Goal: Task Accomplishment & Management: Manage account settings

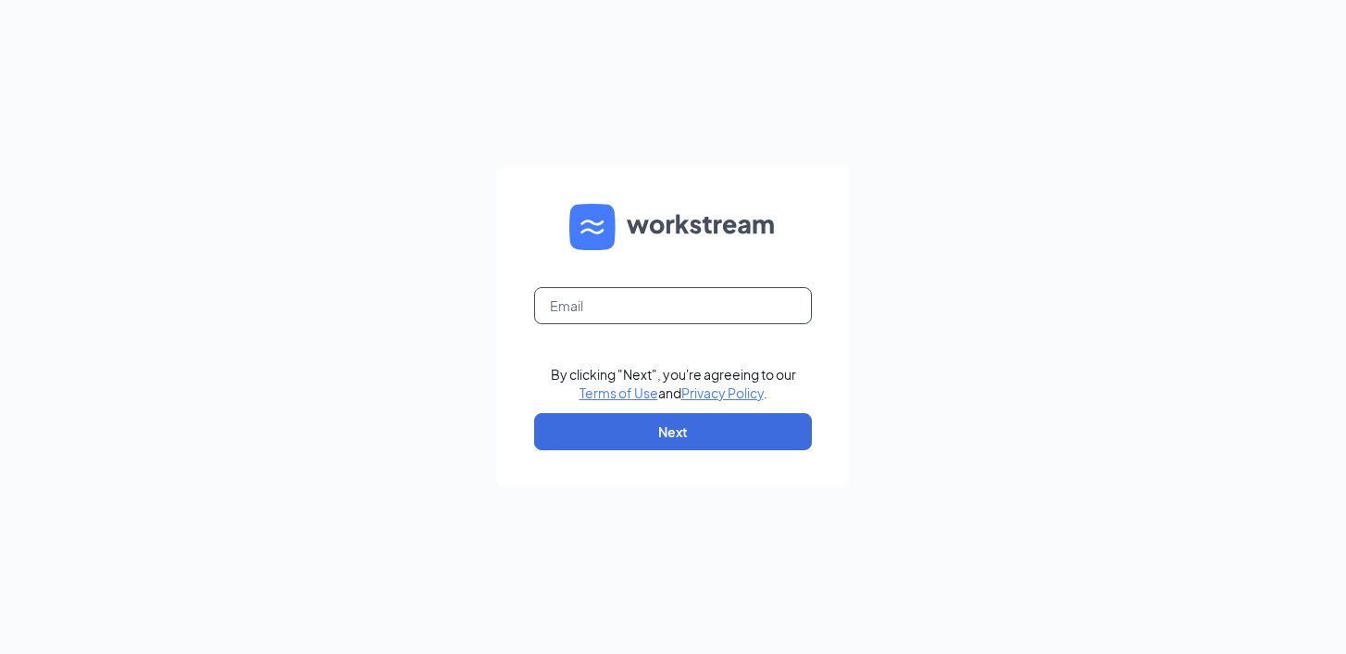
click at [629, 300] on input "text" at bounding box center [673, 305] width 278 height 37
type input "[PERSON_NAME][EMAIL_ADDRESS][PERSON_NAME][DOMAIN_NAME]"
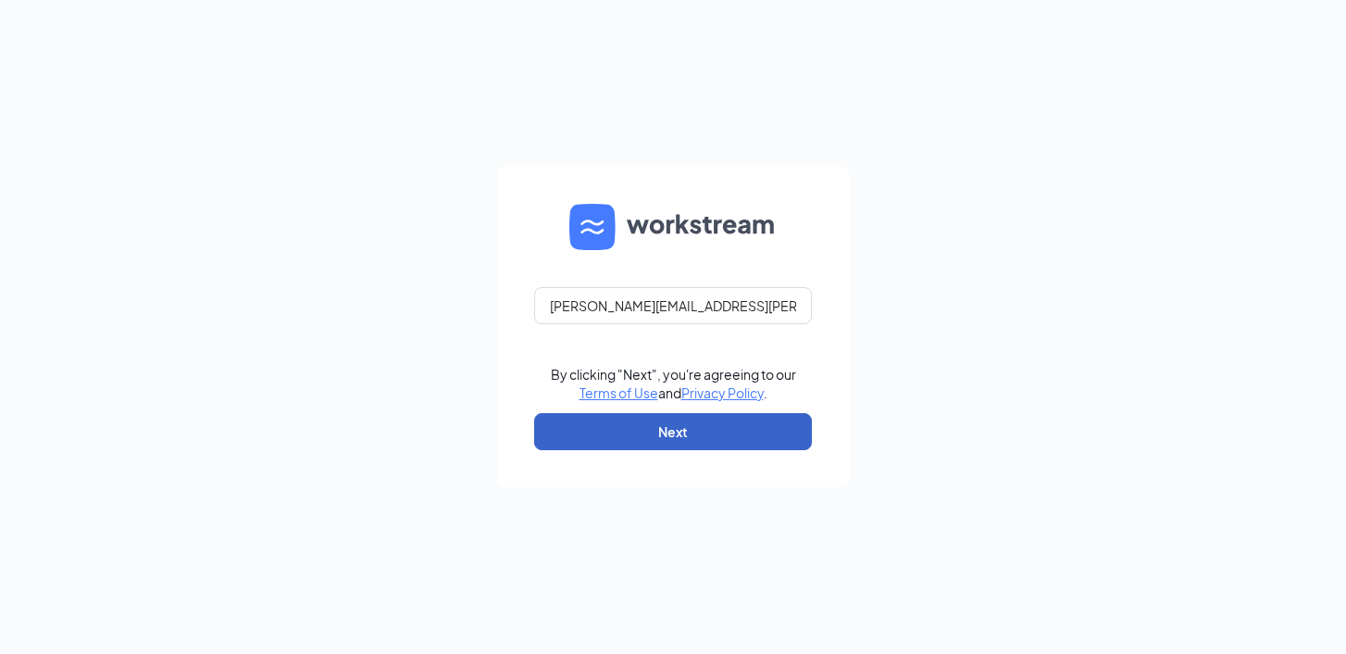
click at [655, 430] on button "Next" at bounding box center [673, 431] width 278 height 37
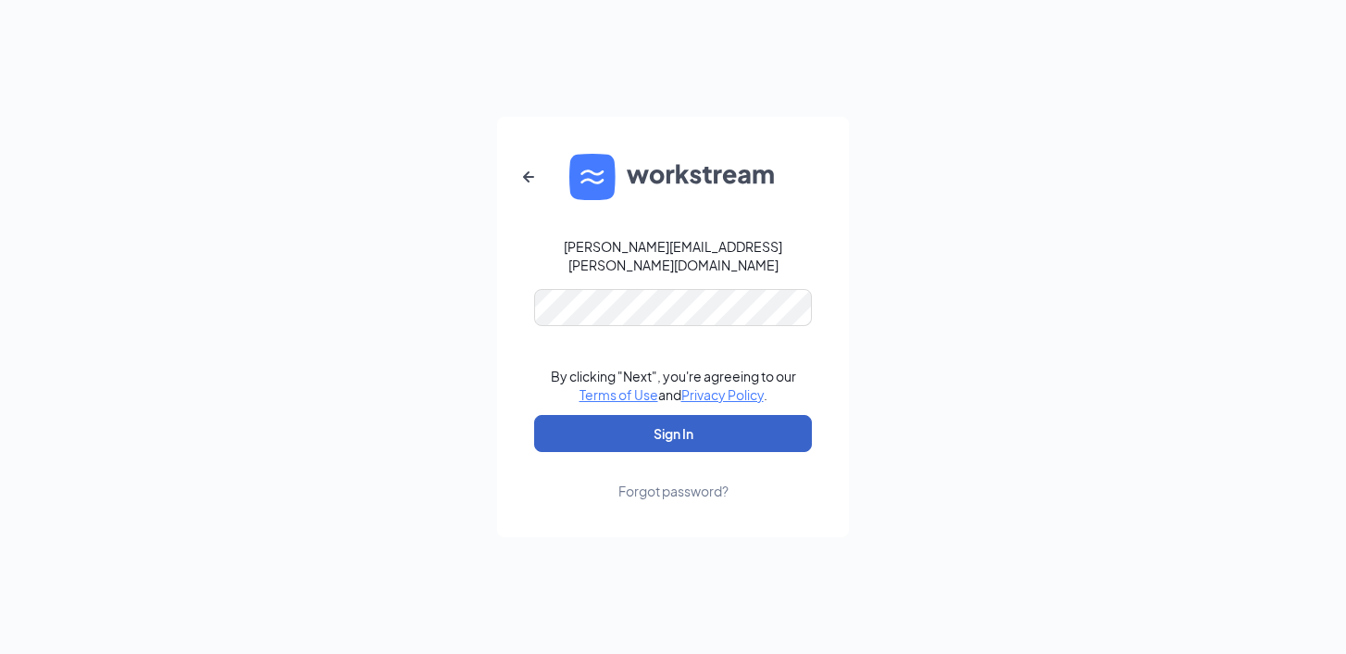
click at [667, 415] on button "Sign In" at bounding box center [673, 433] width 278 height 37
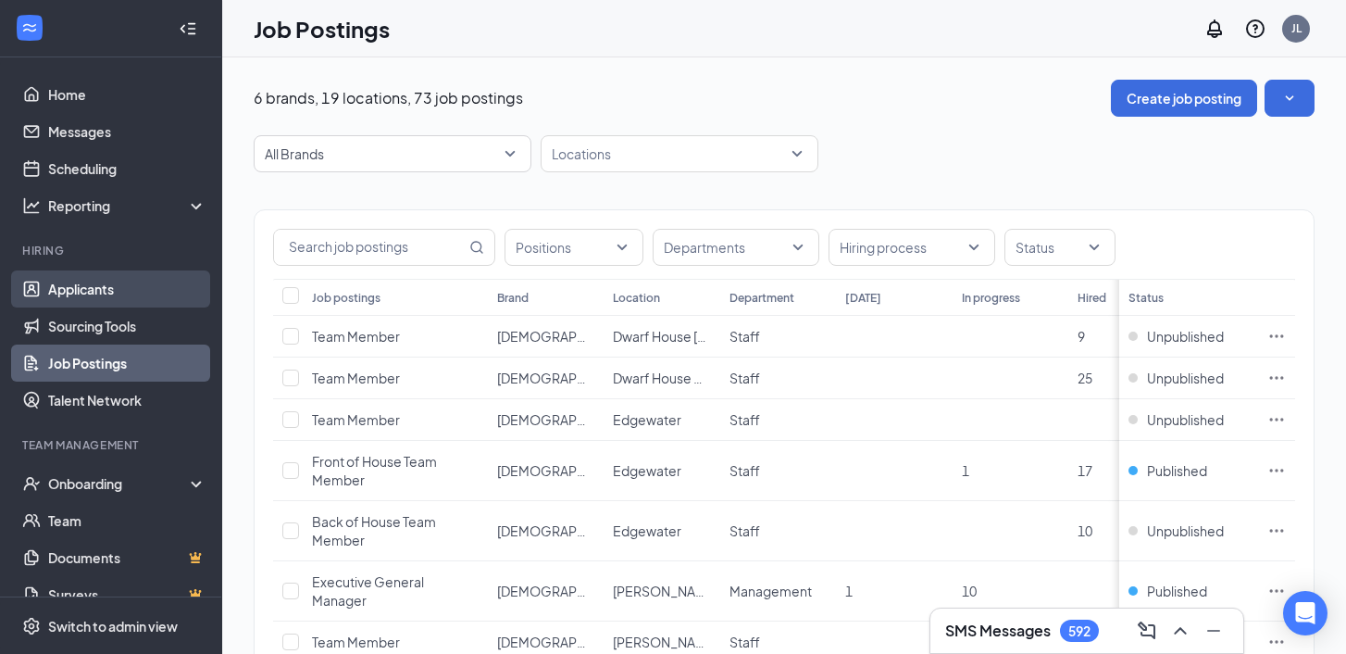
click at [118, 293] on link "Applicants" at bounding box center [127, 288] width 158 height 37
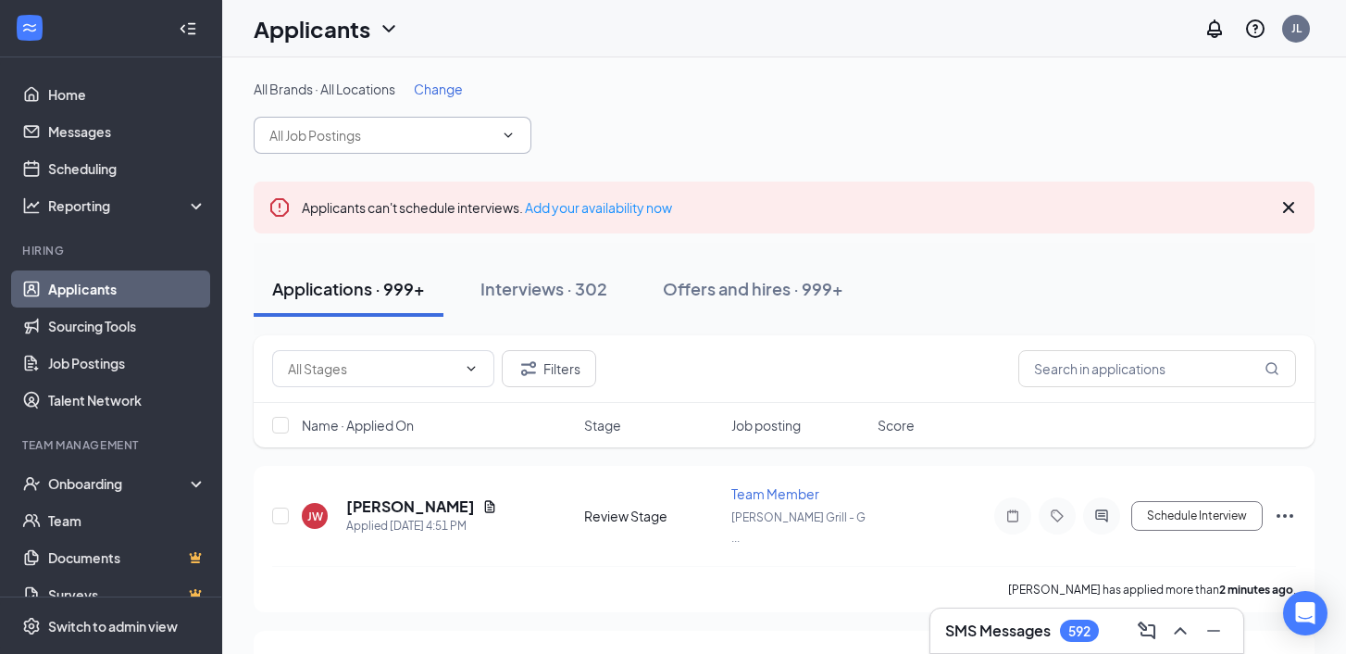
click at [520, 137] on span at bounding box center [393, 135] width 278 height 37
click at [443, 91] on span "Change" at bounding box center [438, 89] width 49 height 17
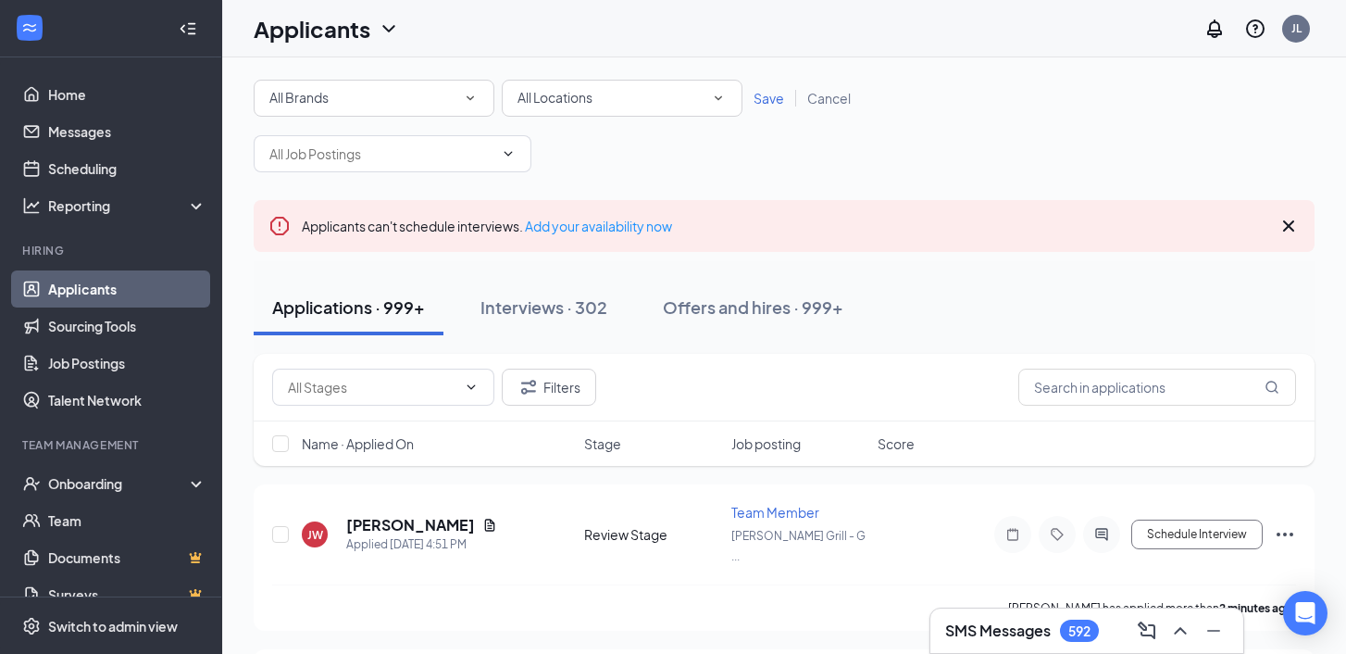
click at [716, 100] on icon "SmallChevronDown" at bounding box center [718, 98] width 17 height 17
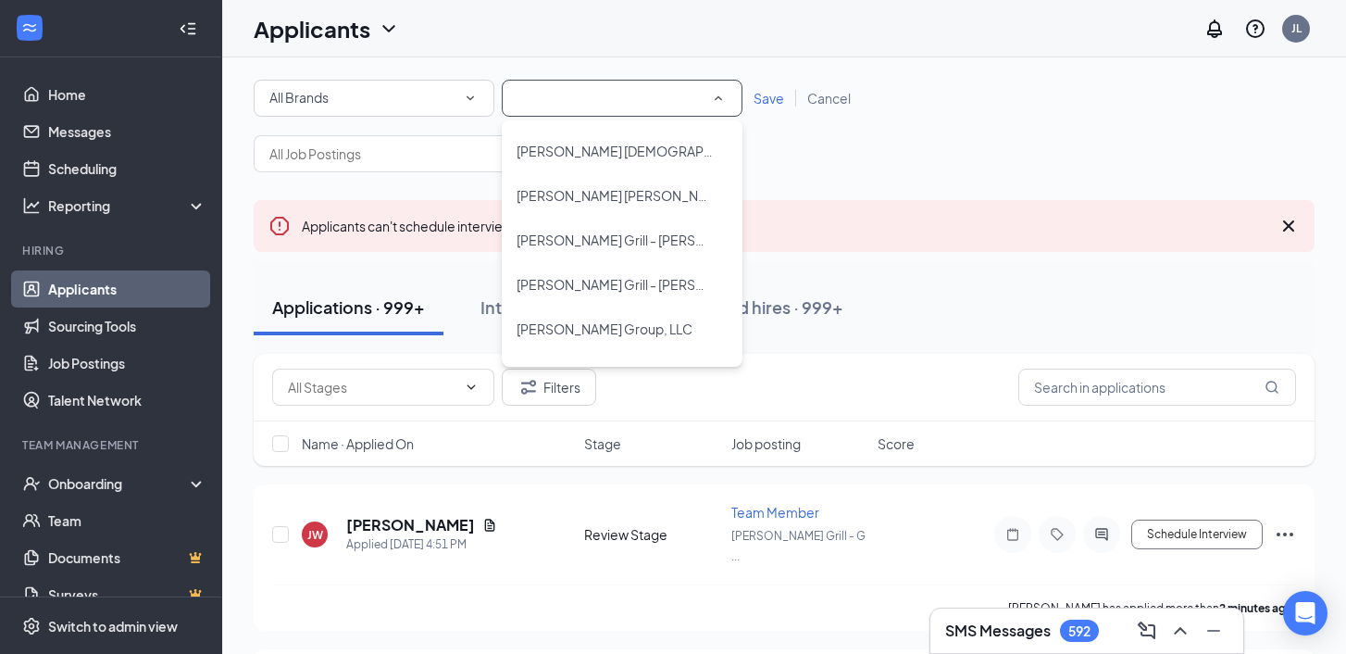
scroll to position [657, 0]
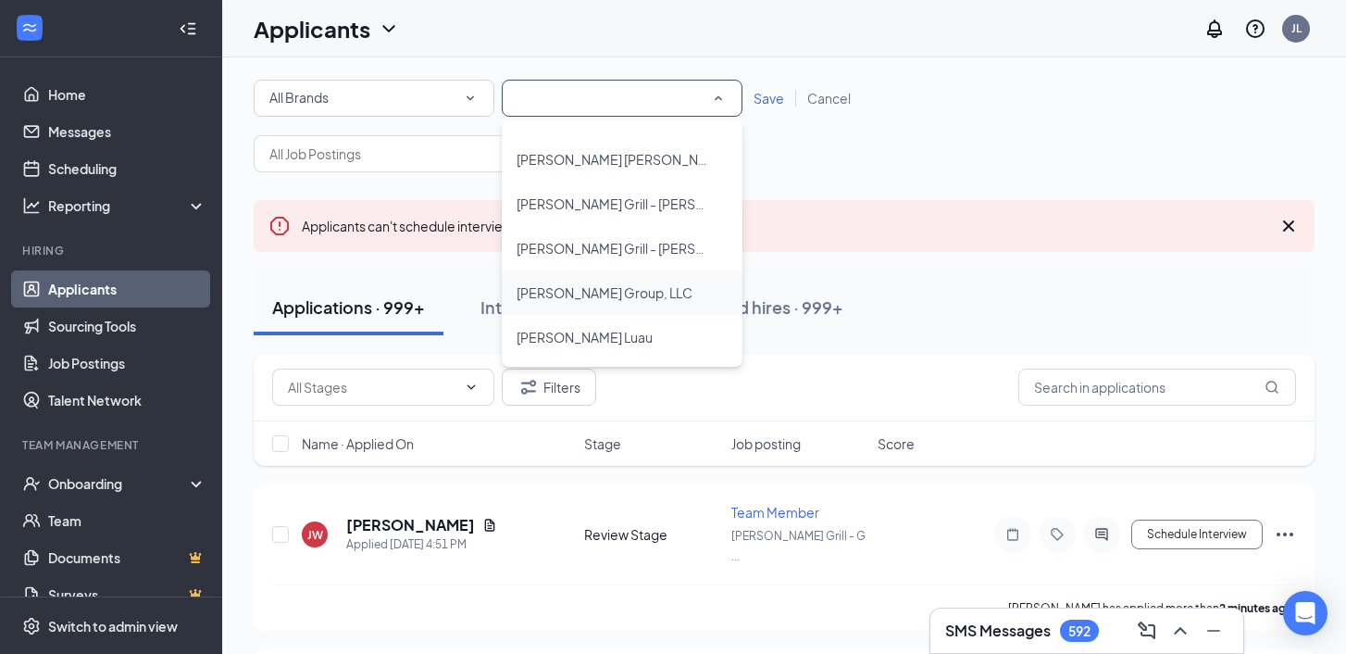
click at [618, 294] on span "[PERSON_NAME] Group, LLC" at bounding box center [605, 292] width 176 height 17
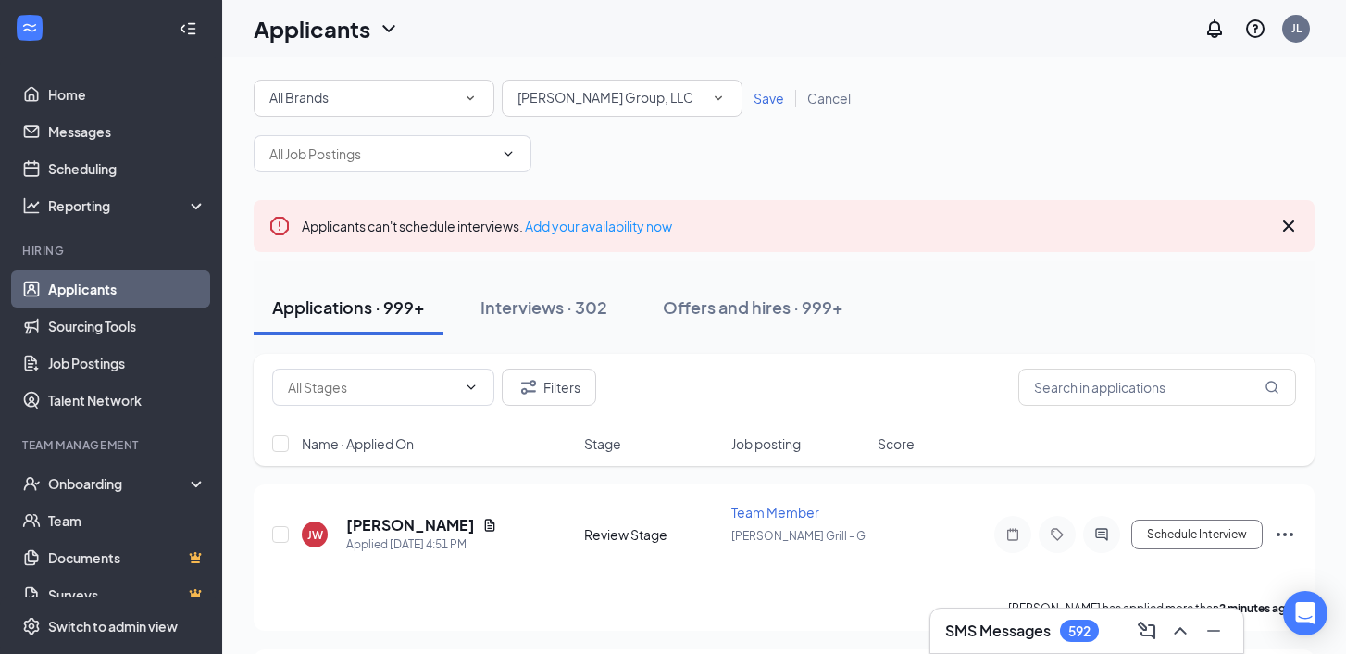
click at [774, 104] on span "Save" at bounding box center [769, 98] width 31 height 17
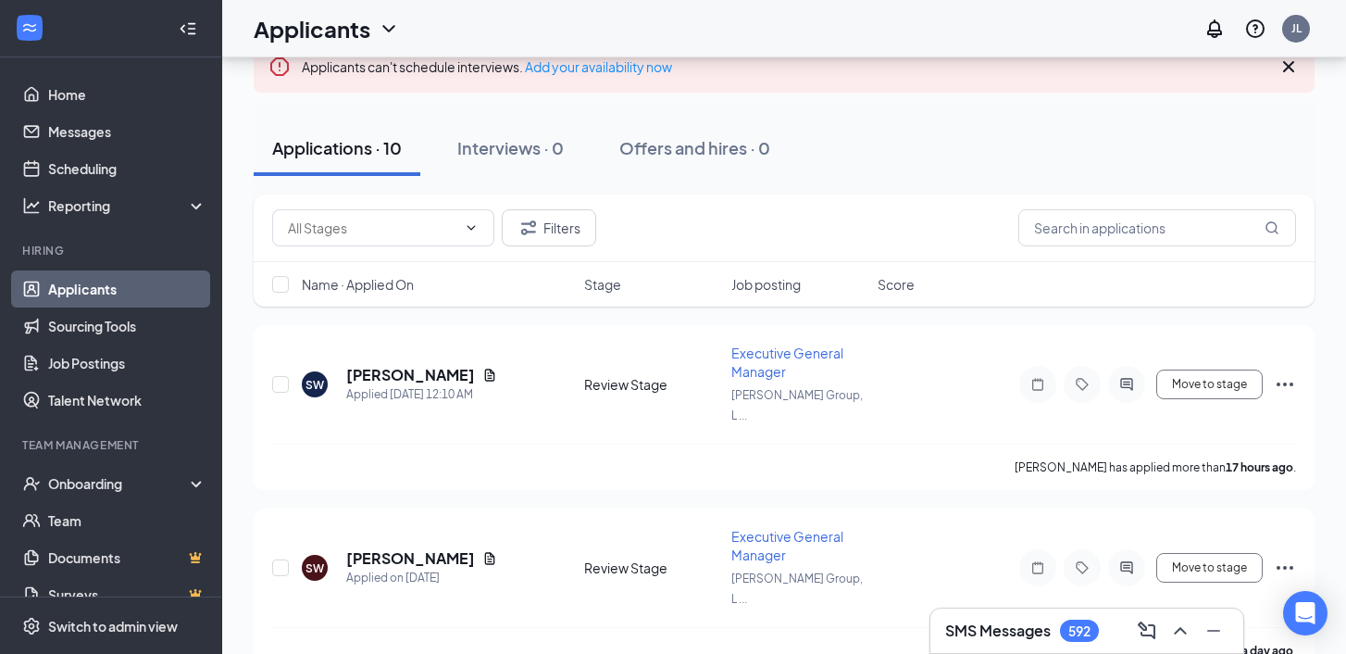
scroll to position [133, 0]
